Goal: Navigation & Orientation: Find specific page/section

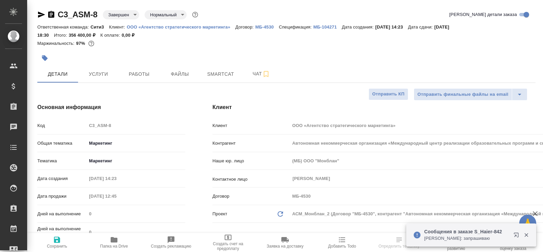
select select "RU"
type input "Федотова Ирина"
type input "Баданян Артак"
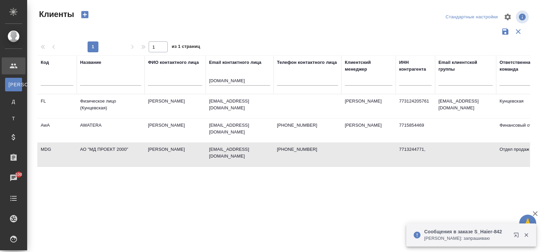
select select "RU"
